Goal: Check status

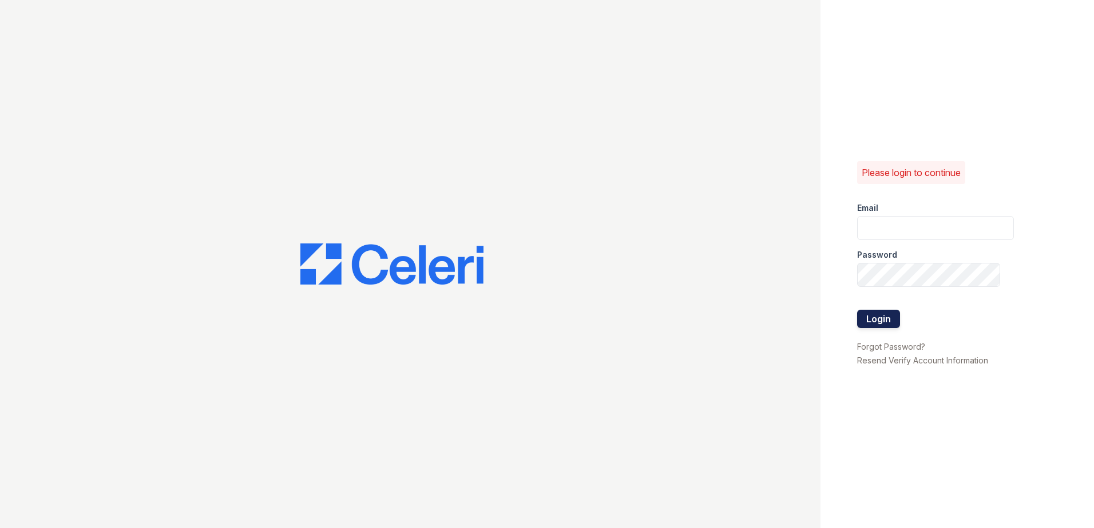
type input "renewtowneoaks@trinity-pm.com"
click at [882, 320] on button "Login" at bounding box center [878, 319] width 43 height 18
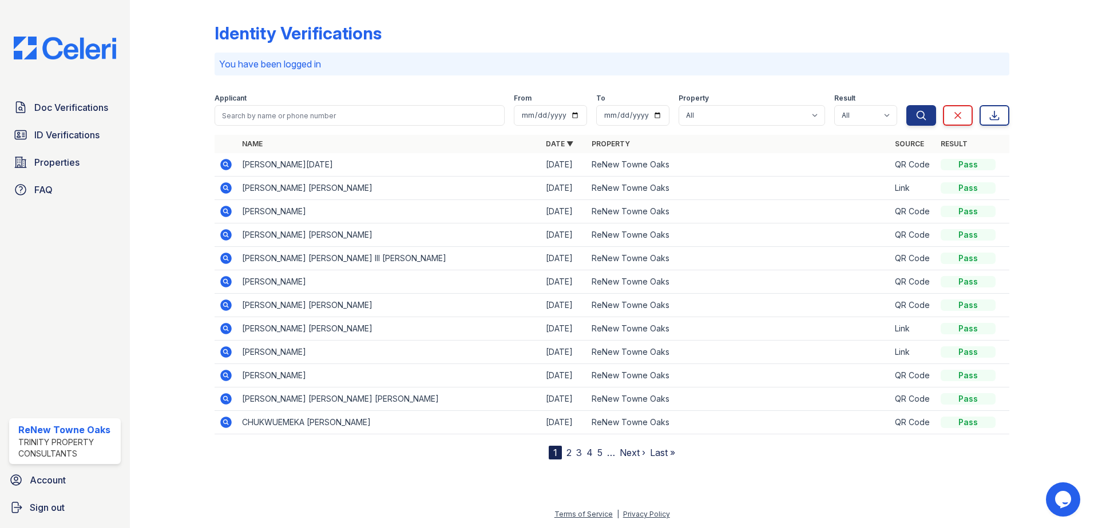
click at [225, 164] on icon at bounding box center [225, 163] width 3 height 3
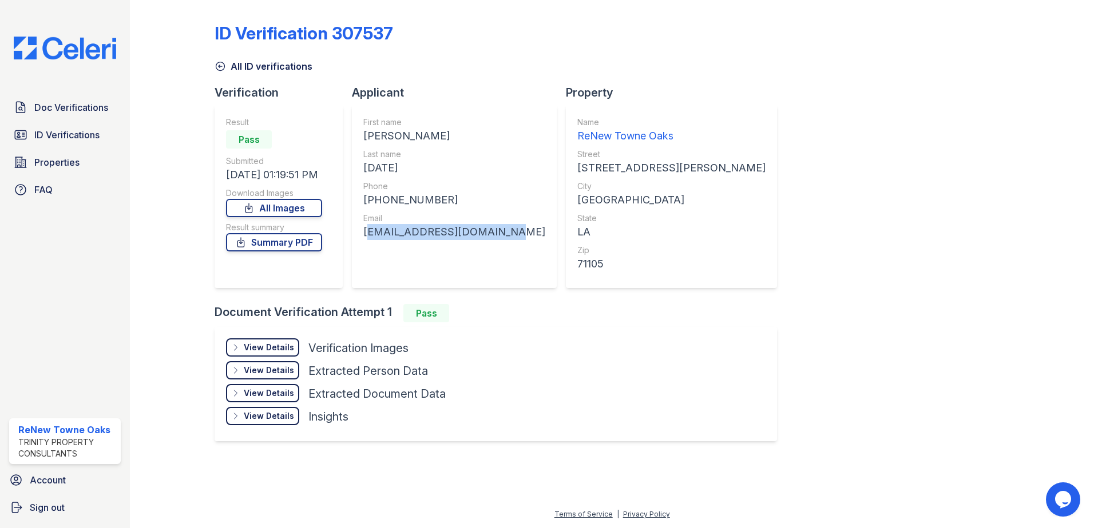
drag, startPoint x: 500, startPoint y: 229, endPoint x: 361, endPoint y: 237, distance: 138.6
click at [361, 237] on div "First name [PERSON_NAME] Last name [DATE] Phone [PHONE_NUMBER] Email [EMAIL_ADD…" at bounding box center [454, 196] width 205 height 183
copy div "[EMAIL_ADDRESS][DOMAIN_NAME]"
